Goal: Task Accomplishment & Management: Complete application form

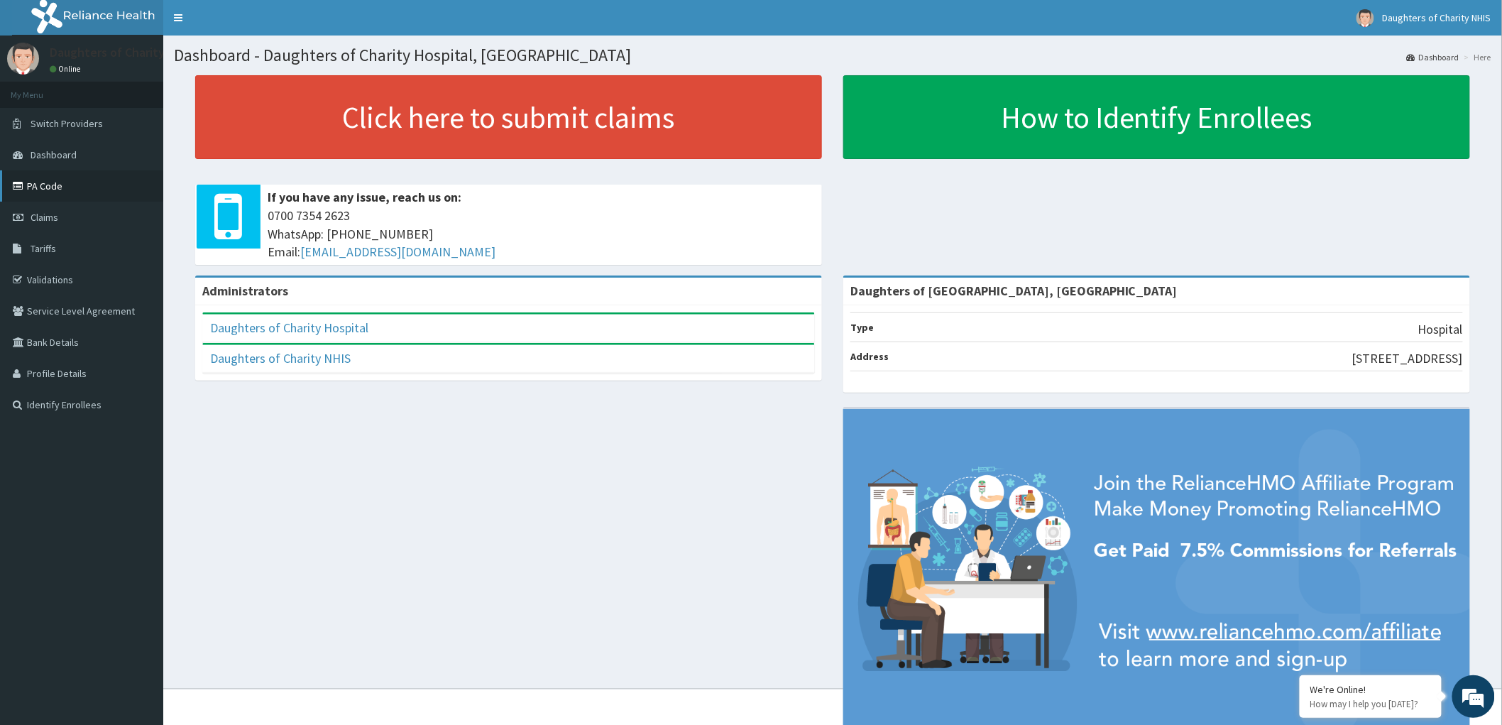
click at [45, 180] on link "PA Code" at bounding box center [81, 185] width 163 height 31
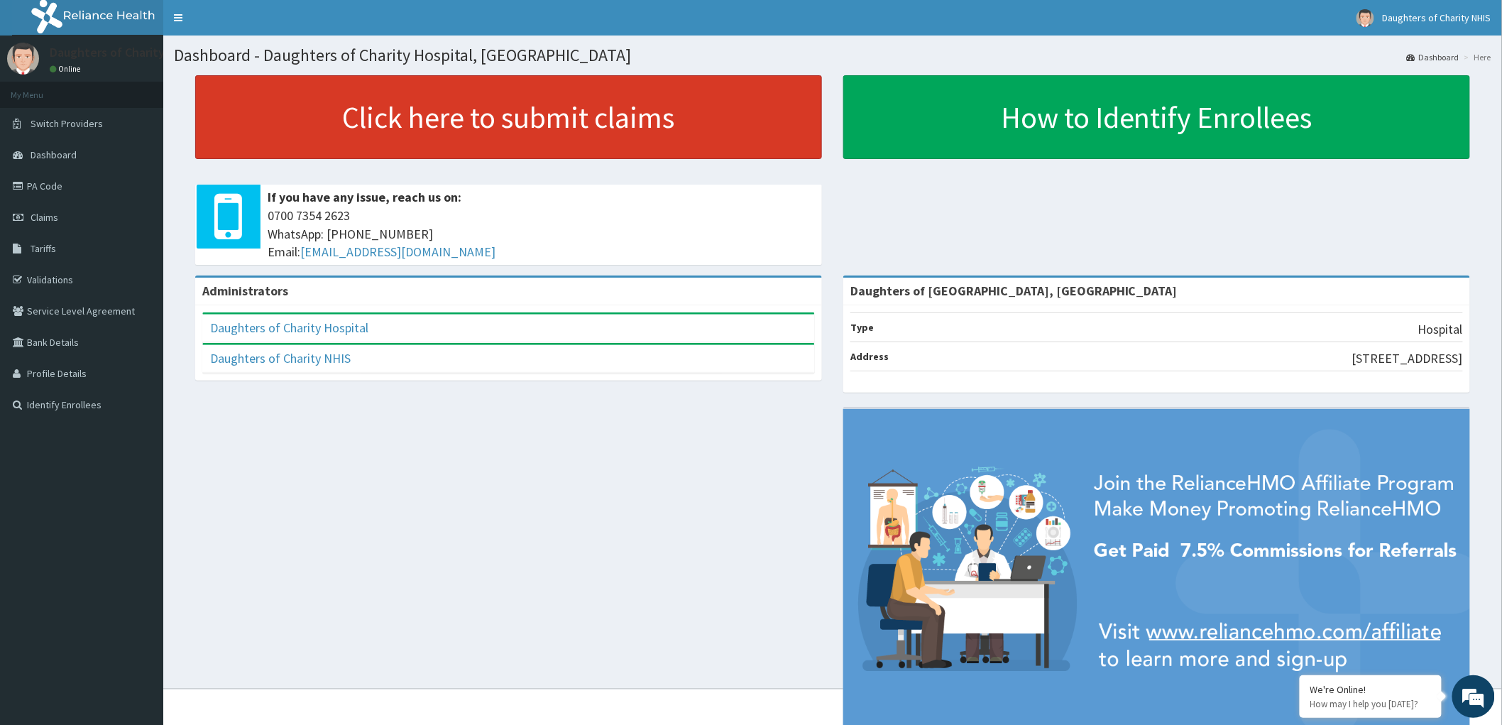
click at [435, 115] on link "Click here to submit claims" at bounding box center [508, 117] width 627 height 84
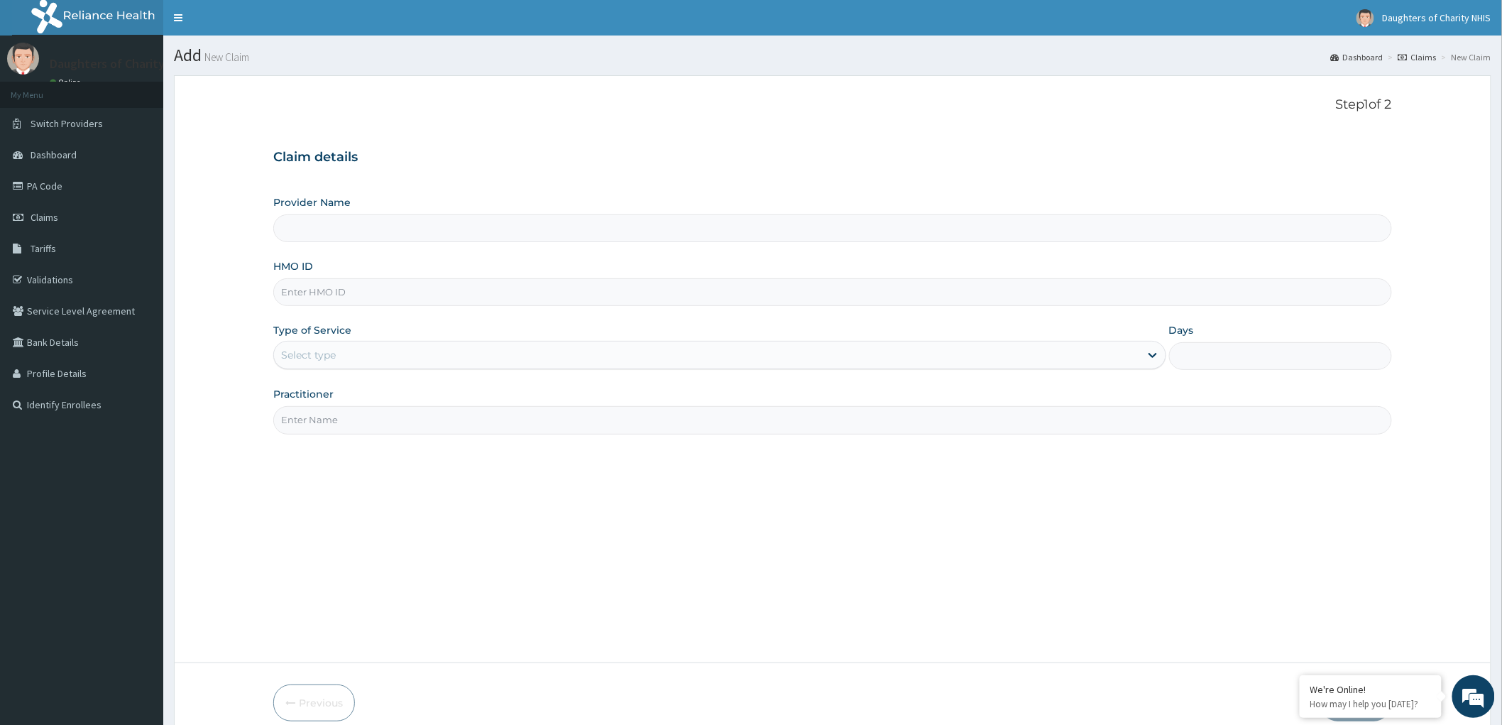
type input "Daughters of [GEOGRAPHIC_DATA], [GEOGRAPHIC_DATA]"
click at [317, 297] on input "HMO ID" at bounding box center [832, 292] width 1118 height 28
paste input "SKP/10236/D"
type input "SKP/10236/D"
click at [321, 351] on div "Select type" at bounding box center [308, 355] width 55 height 14
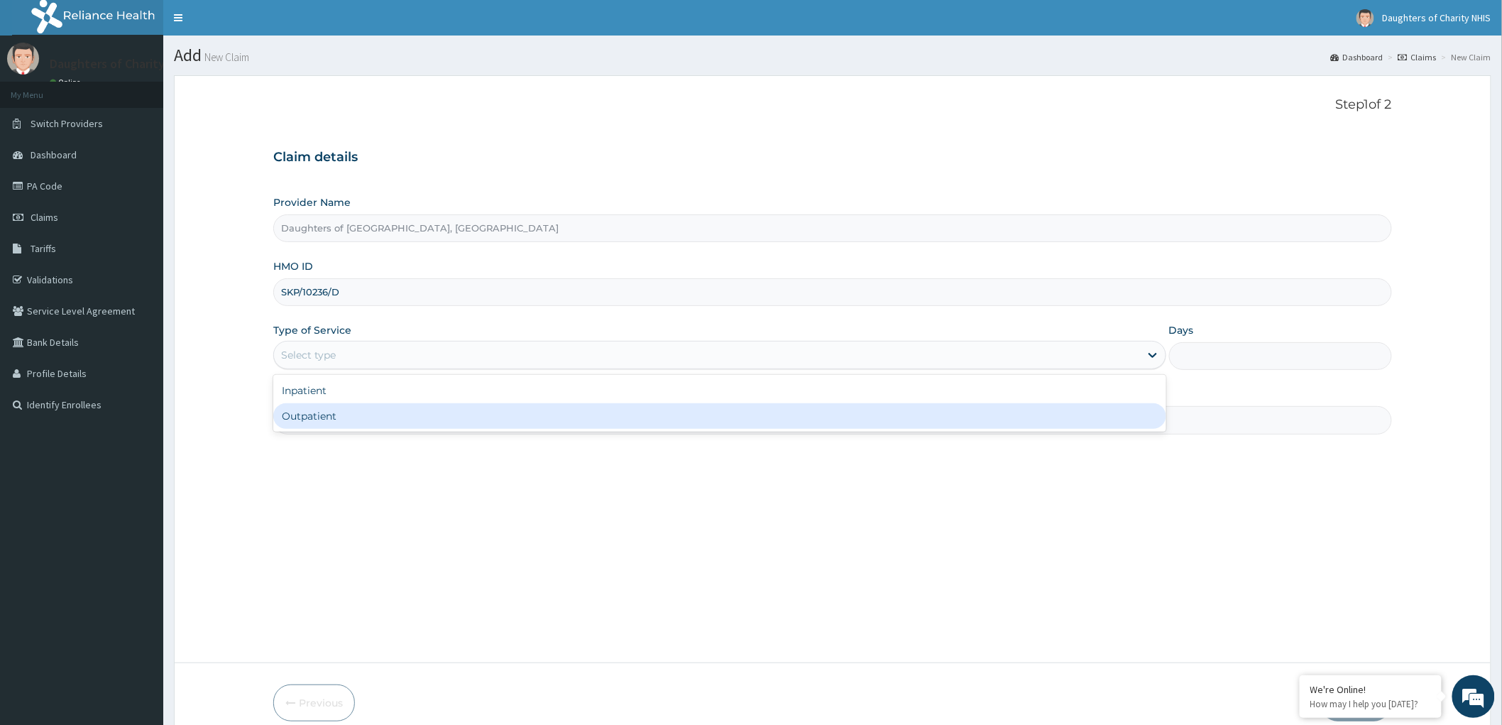
click at [356, 423] on div "Outpatient" at bounding box center [719, 416] width 893 height 26
type input "1"
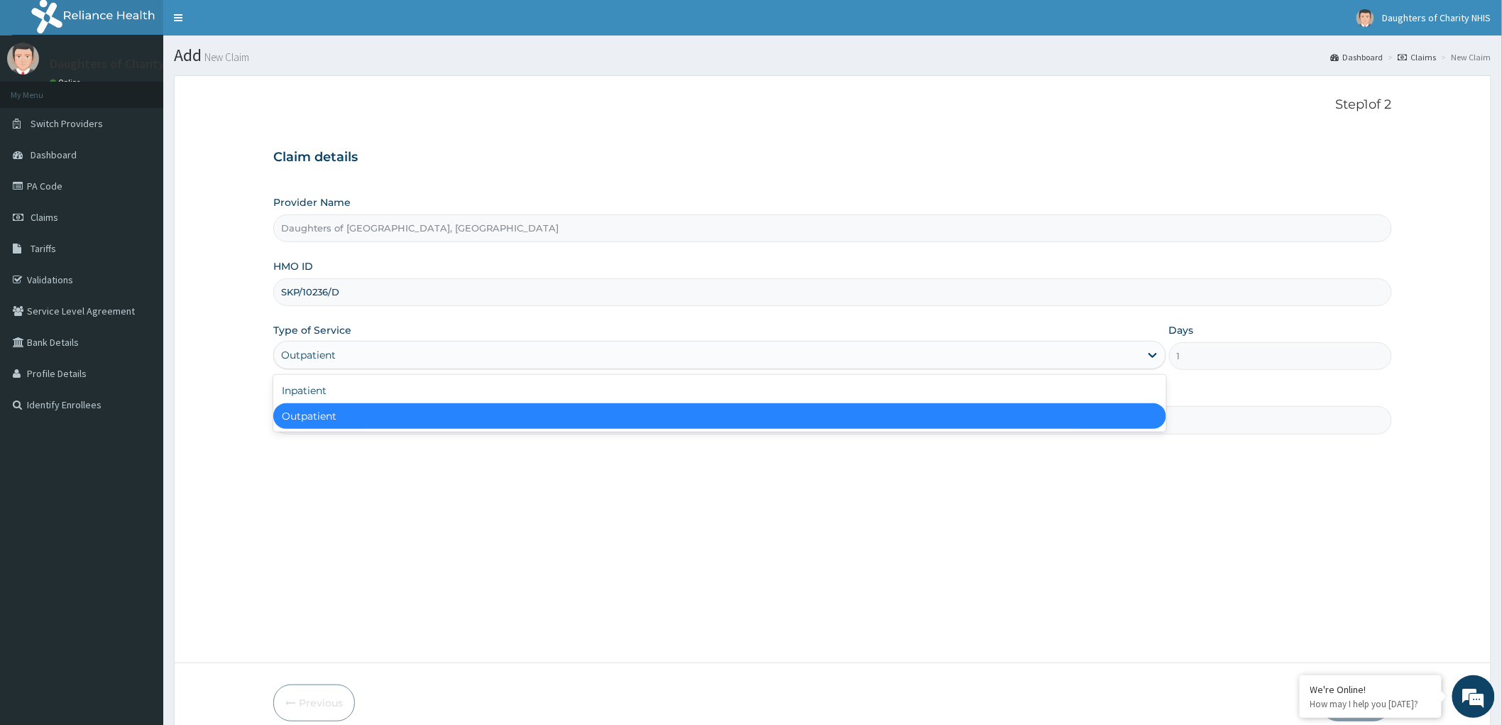
click at [303, 349] on div "Outpatient" at bounding box center [308, 355] width 55 height 14
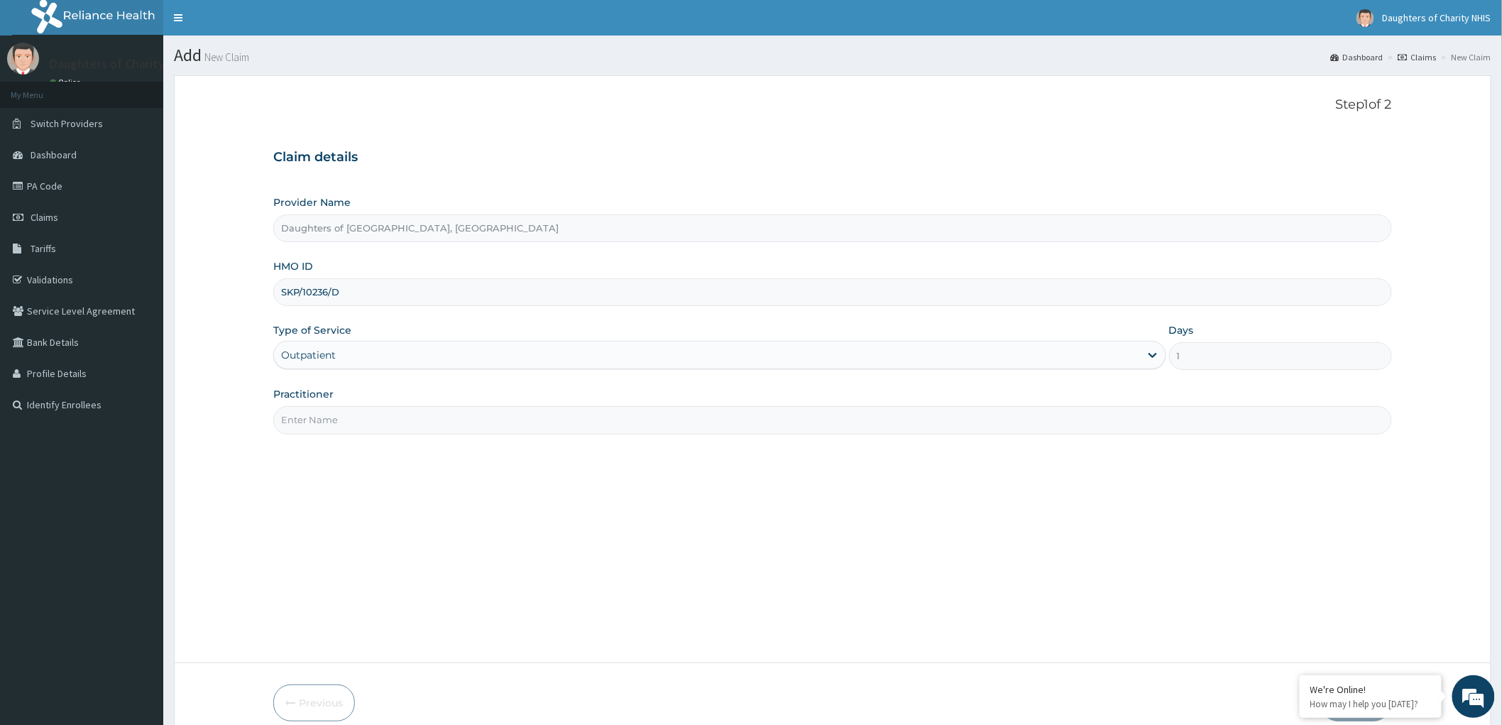
drag, startPoint x: 338, startPoint y: 532, endPoint x: 331, endPoint y: 483, distance: 49.4
click at [338, 531] on div "Step 1 of 2 Claim details Provider Name Daughters of Charity Hospital, Kubwa HM…" at bounding box center [832, 369] width 1118 height 544
click at [299, 349] on div "Outpatient" at bounding box center [308, 355] width 55 height 14
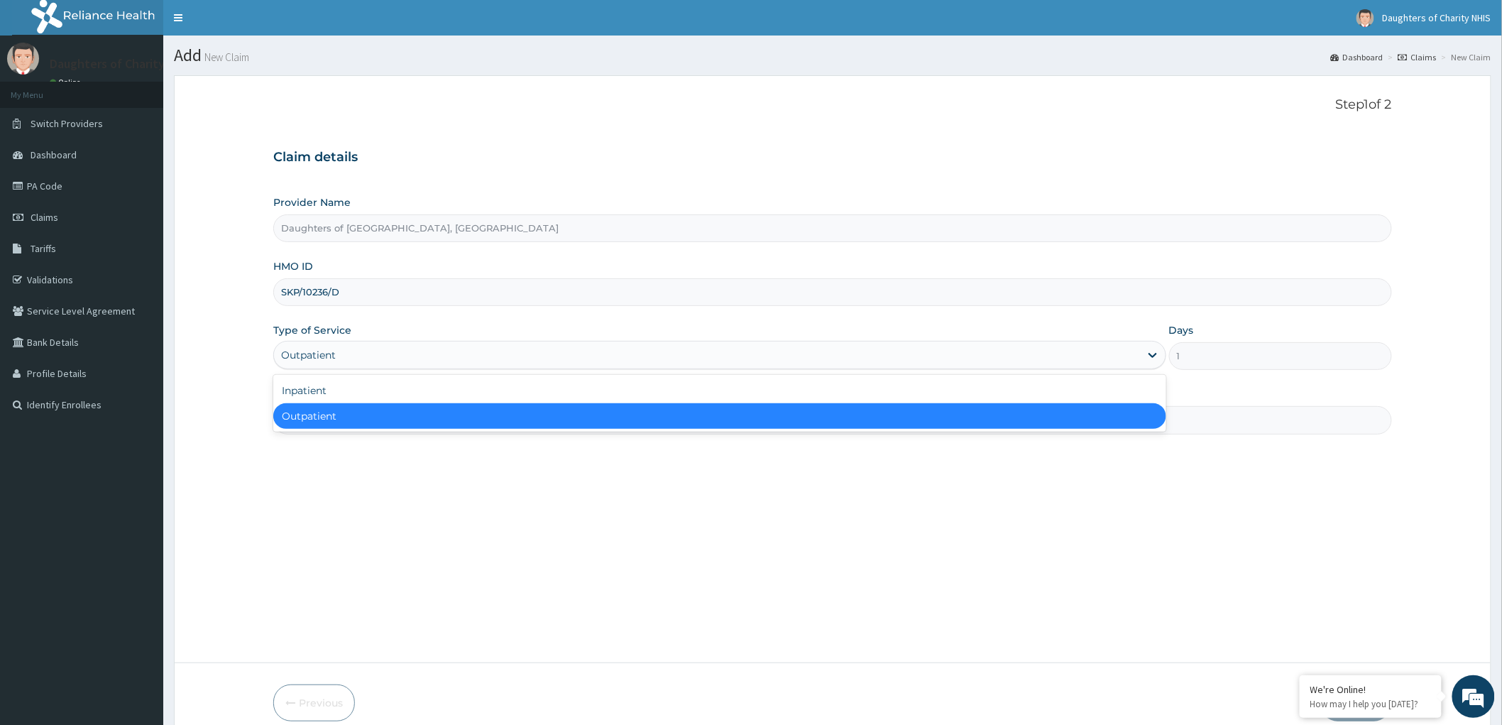
click at [312, 414] on div "Outpatient" at bounding box center [719, 416] width 893 height 26
